Goal: Entertainment & Leisure: Consume media (video, audio)

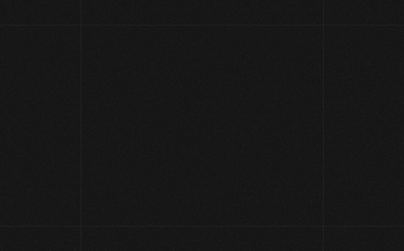
scroll to position [51, 0]
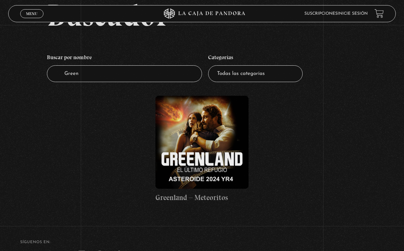
click at [32, 17] on span "Cerrar" at bounding box center [32, 19] width 16 height 5
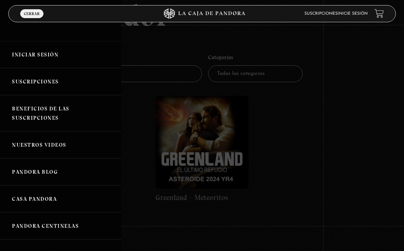
scroll to position [0, 0]
click at [71, 55] on link "Iniciar Sesión" at bounding box center [60, 54] width 121 height 27
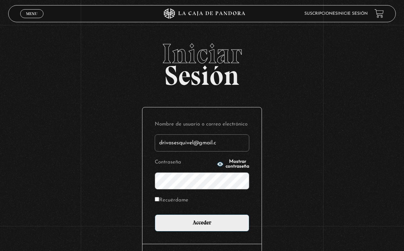
type input "[EMAIL_ADDRESS][DOMAIN_NAME]"
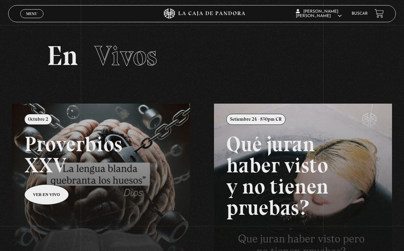
click at [35, 13] on span "Menu" at bounding box center [31, 14] width 11 height 4
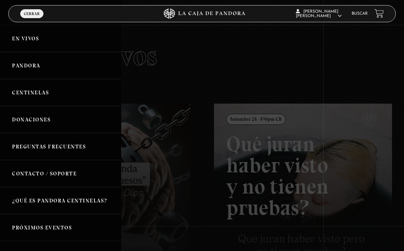
click at [67, 67] on link "Pandora" at bounding box center [60, 65] width 121 height 27
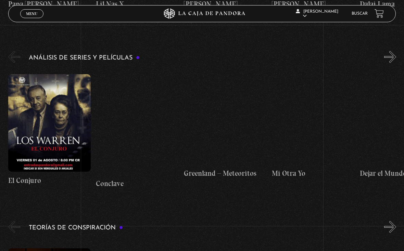
scroll to position [1097, 0]
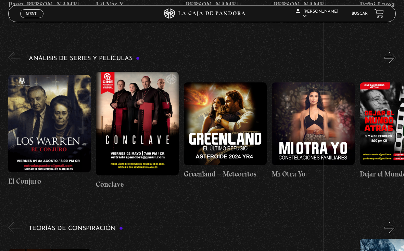
click at [232, 130] on figure at bounding box center [225, 124] width 83 height 83
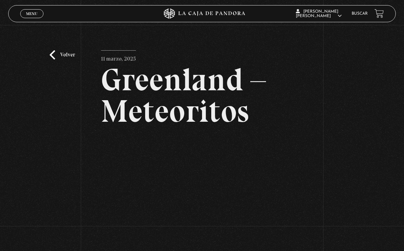
click at [68, 54] on link "Volver" at bounding box center [62, 54] width 25 height 9
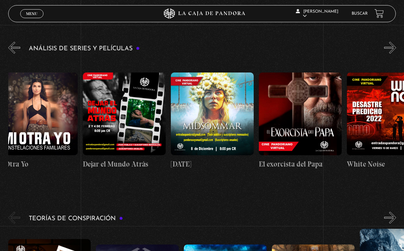
scroll to position [0, 278]
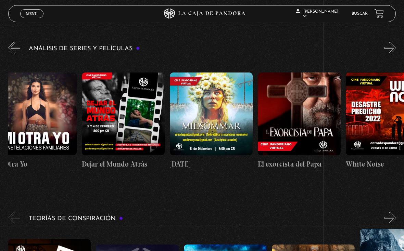
click at [236, 100] on figure at bounding box center [211, 114] width 83 height 83
